Goal: Complete application form: Complete application form

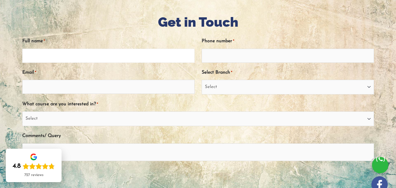
click at [91, 58] on input "Full name *" at bounding box center [108, 56] width 172 height 14
paste input "[EMAIL_ADDRESS][DOMAIN_NAME]"
type input "[EMAIL_ADDRESS][DOMAIN_NAME]"
click at [224, 49] on input "Phone number *" at bounding box center [288, 56] width 172 height 14
click at [63, 87] on input "Email *" at bounding box center [108, 87] width 172 height 14
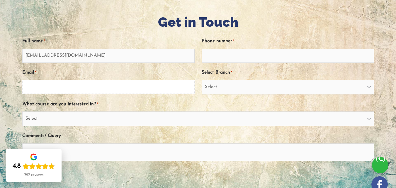
paste input "[EMAIL_ADDRESS][DOMAIN_NAME]"
type input "[EMAIL_ADDRESS][DOMAIN_NAME]"
drag, startPoint x: 65, startPoint y: 54, endPoint x: 110, endPoint y: 54, distance: 44.6
click at [110, 54] on input "[EMAIL_ADDRESS][DOMAIN_NAME]" at bounding box center [108, 56] width 172 height 14
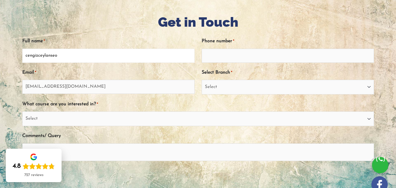
type input "cengizceylanseo"
click at [224, 55] on input "Phone number *" at bounding box center [288, 56] width 172 height 14
type input "3267207963"
click at [242, 81] on select "Select [GEOGRAPHIC_DATA] [GEOGRAPHIC_DATA] [GEOGRAPHIC_DATA] EnglishWise Global…" at bounding box center [288, 87] width 172 height 15
select select "Gold Coast"
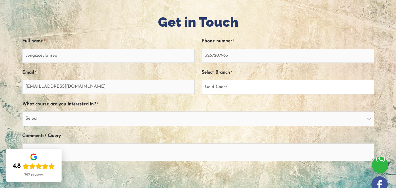
click at [202, 80] on select "Select [GEOGRAPHIC_DATA] [GEOGRAPHIC_DATA] [GEOGRAPHIC_DATA] EnglishWise Global…" at bounding box center [288, 87] width 172 height 15
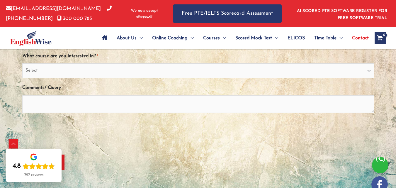
scroll to position [147, 0]
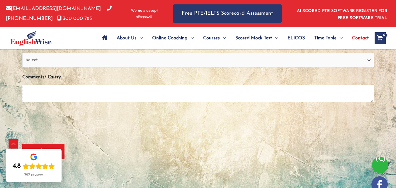
click at [75, 93] on textarea "Comments/ Query" at bounding box center [198, 94] width 352 height 18
click at [85, 97] on textarea "Comments/ Query" at bounding box center [198, 94] width 352 height 18
paste textarea "L ipsu dol’si ametc adipi!E’s doeiusmo tem inci Utla ETD Magnaa, e adminim veni…"
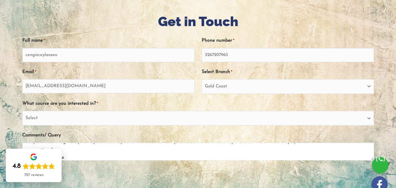
scroll to position [88, 0]
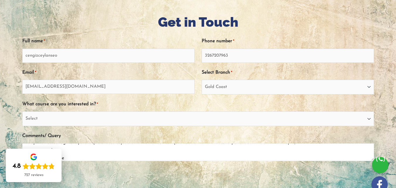
type textarea "L ipsu dol’si ametc adipi!E’s doeiusmo tem inci Utla ETD Magnaa, e adminim veni…"
click at [104, 117] on select "Select PTE NAATI IELTS OET General English" at bounding box center [198, 118] width 352 height 15
select select "General English"
click at [31, 111] on select "Select PTE NAATI IELTS OET General English" at bounding box center [198, 118] width 352 height 15
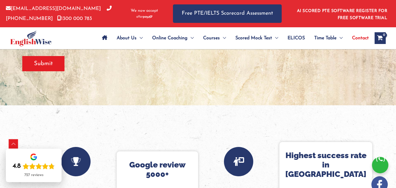
scroll to position [205, 0]
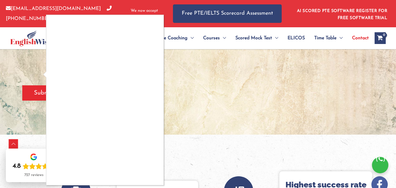
click at [348, 68] on div at bounding box center [198, 94] width 396 height 188
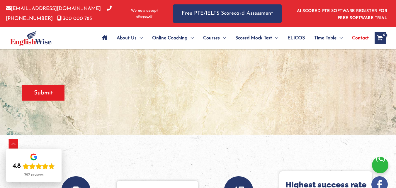
drag, startPoint x: 62, startPoint y: 91, endPoint x: 82, endPoint y: 27, distance: 67.0
click at [62, 91] on input "Submit" at bounding box center [43, 92] width 42 height 15
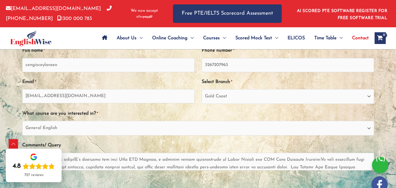
scroll to position [92, 0]
